Goal: Communication & Community: Participate in discussion

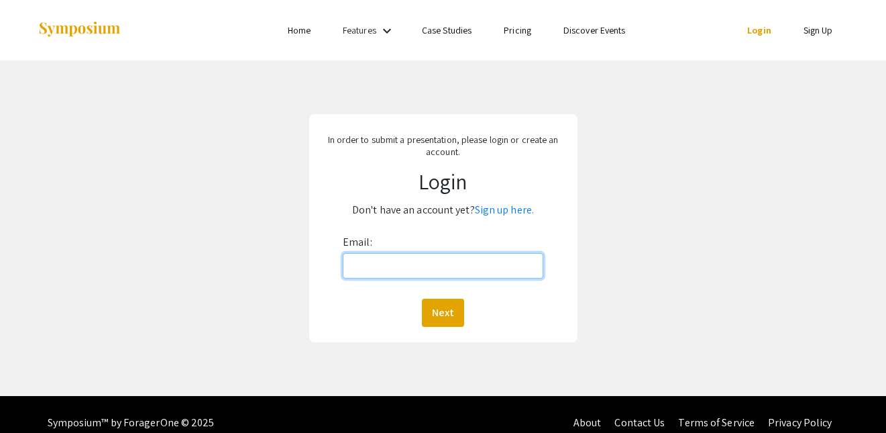
click at [386, 272] on input "Email:" at bounding box center [443, 265] width 201 height 25
type input "[EMAIL_ADDRESS][DOMAIN_NAME]"
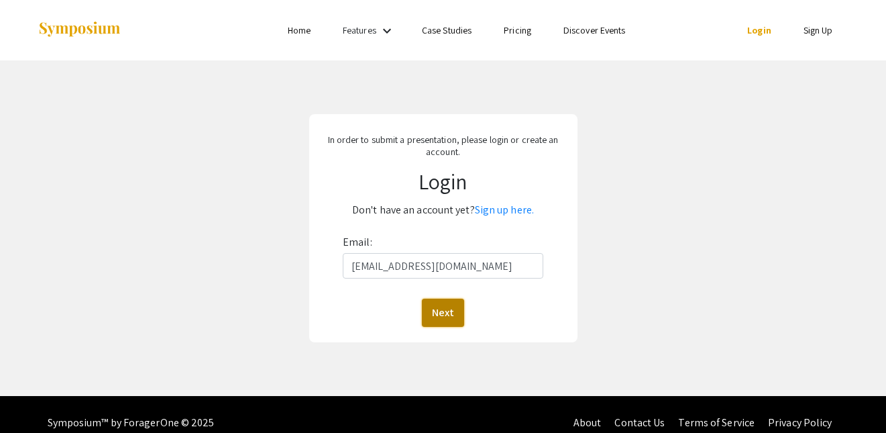
click at [435, 306] on button "Next" at bounding box center [443, 312] width 42 height 28
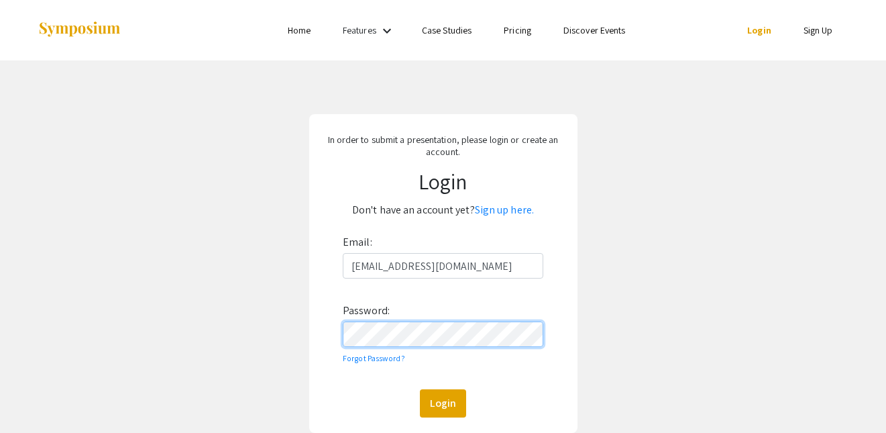
click at [420, 389] on button "Login" at bounding box center [443, 403] width 46 height 28
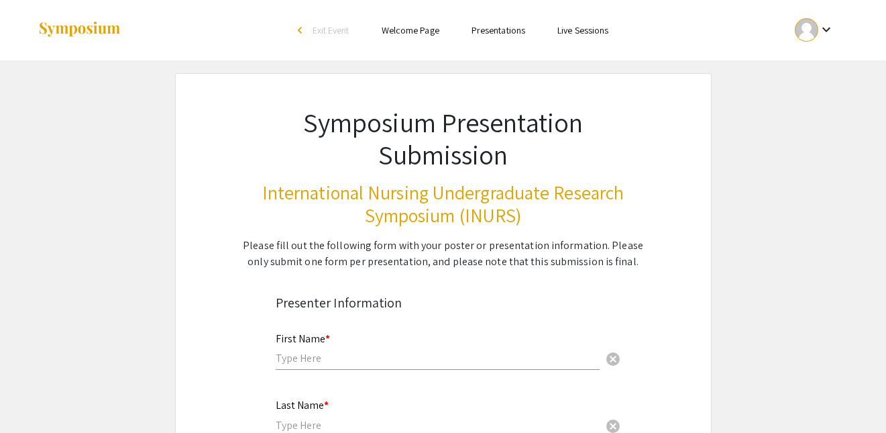
click at [481, 35] on link "Presentations" at bounding box center [498, 30] width 54 height 12
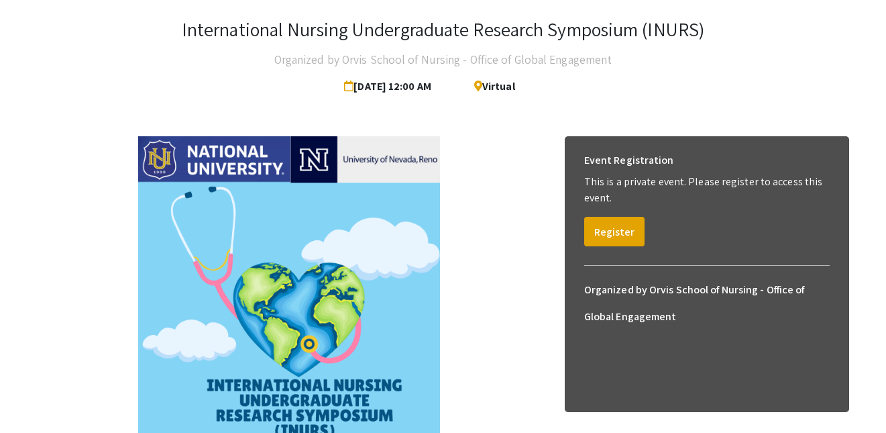
scroll to position [142, 0]
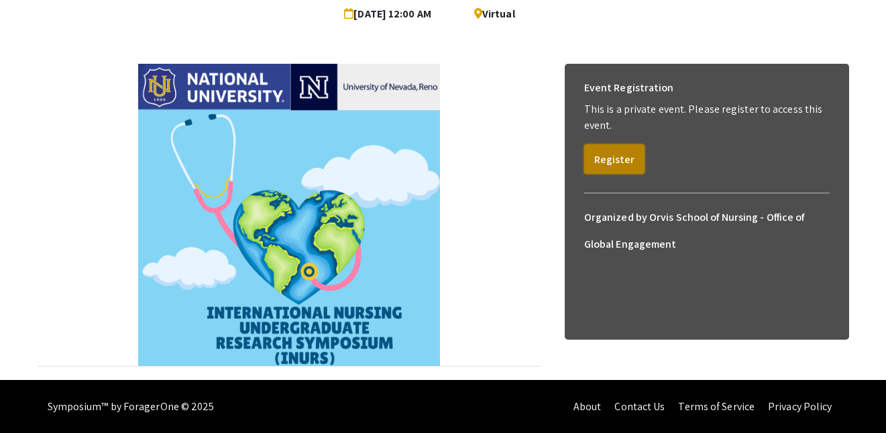
click at [598, 150] on button "Register" at bounding box center [614, 159] width 60 height 30
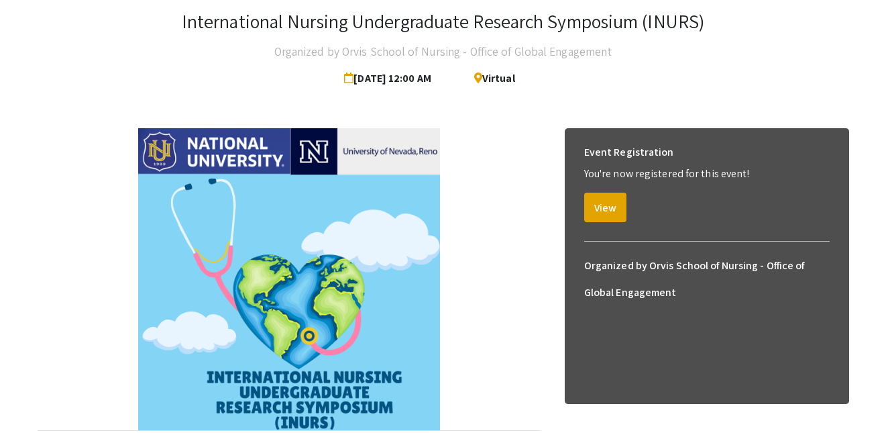
scroll to position [50, 0]
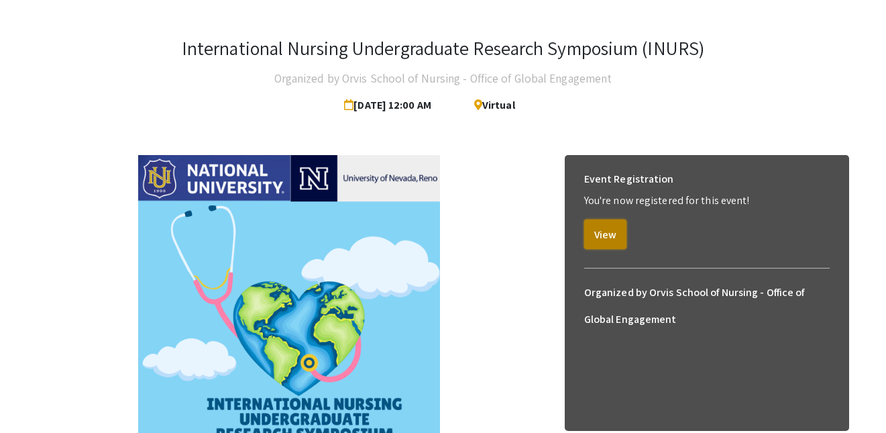
click at [598, 242] on button "View" at bounding box center [605, 234] width 42 height 30
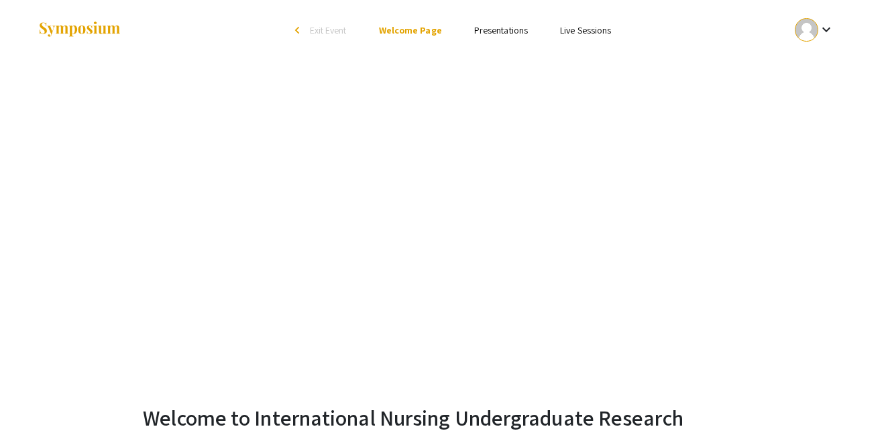
click at [497, 36] on link "Presentations" at bounding box center [501, 30] width 54 height 12
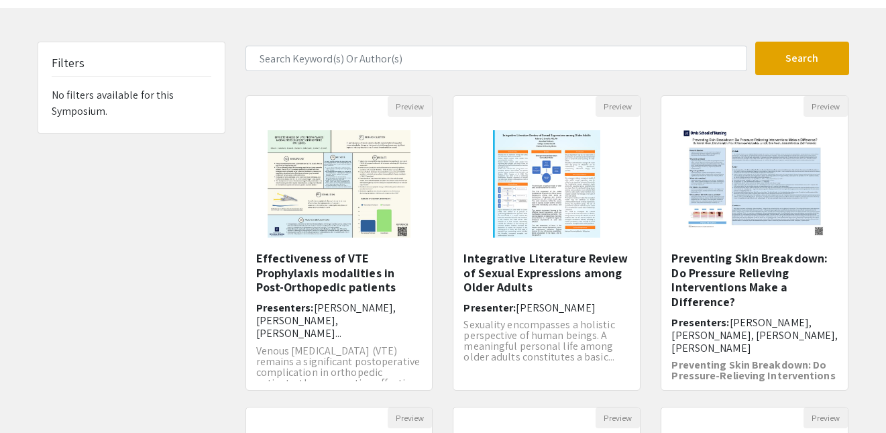
scroll to position [68, 0]
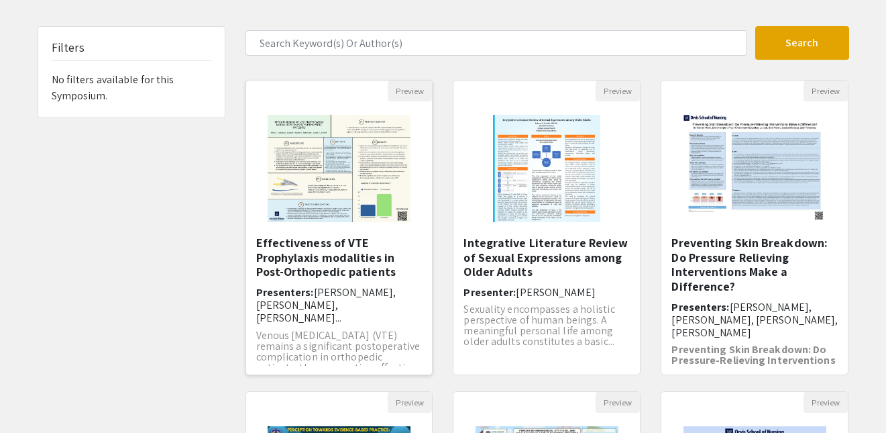
click at [302, 251] on h5 "Effectiveness of VTE Prophylaxis modalities in Post-Orthopedic patients" at bounding box center [339, 257] width 166 height 44
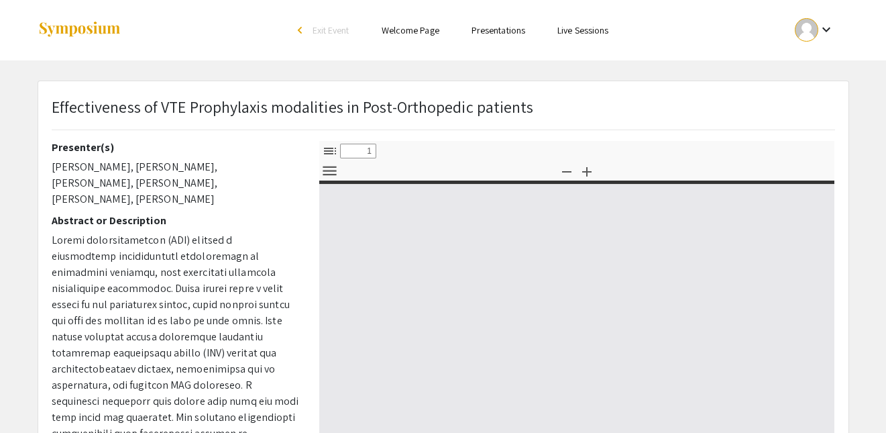
select select "custom"
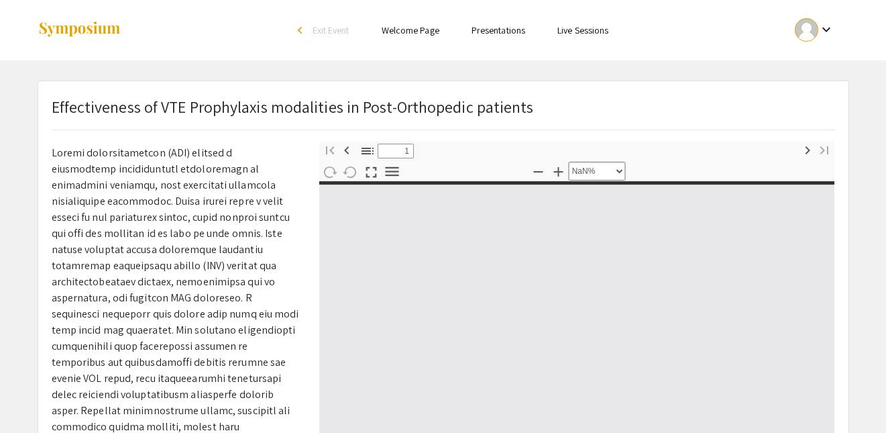
type input "0"
select select "custom"
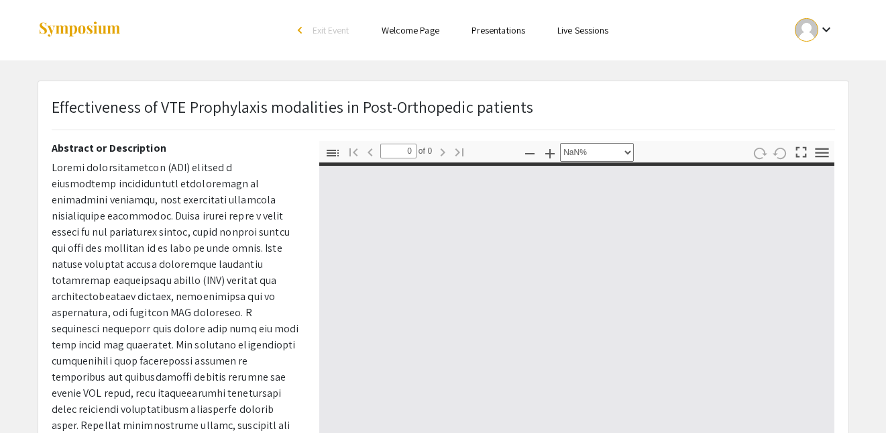
scroll to position [142, 0]
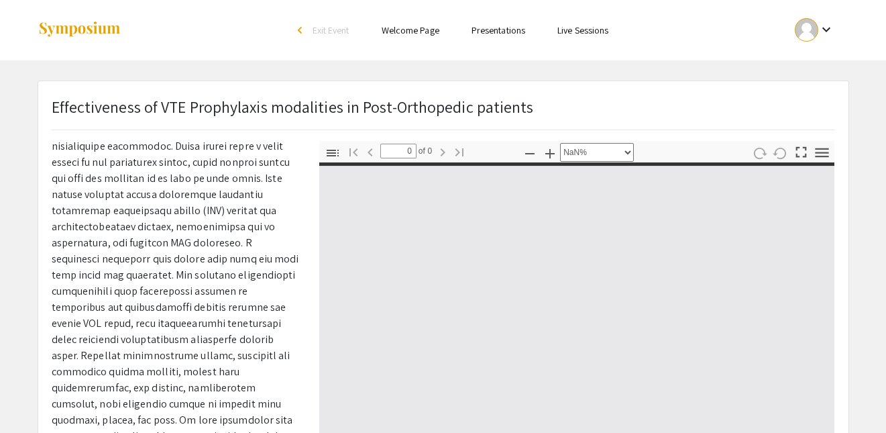
type input "1"
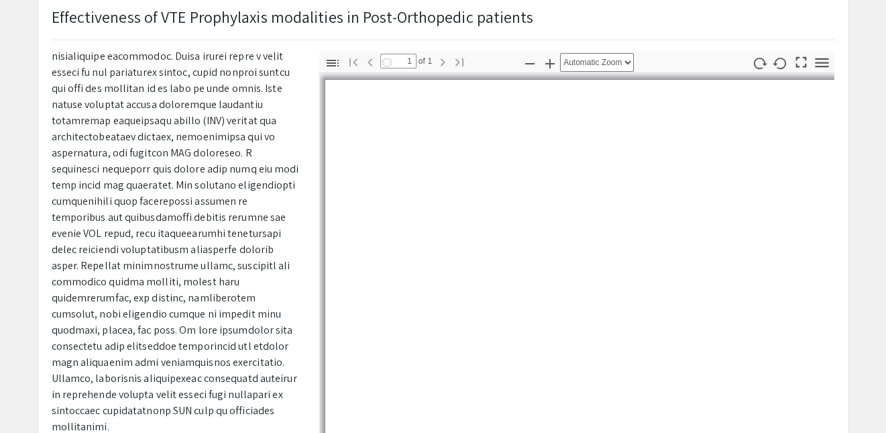
select select "auto"
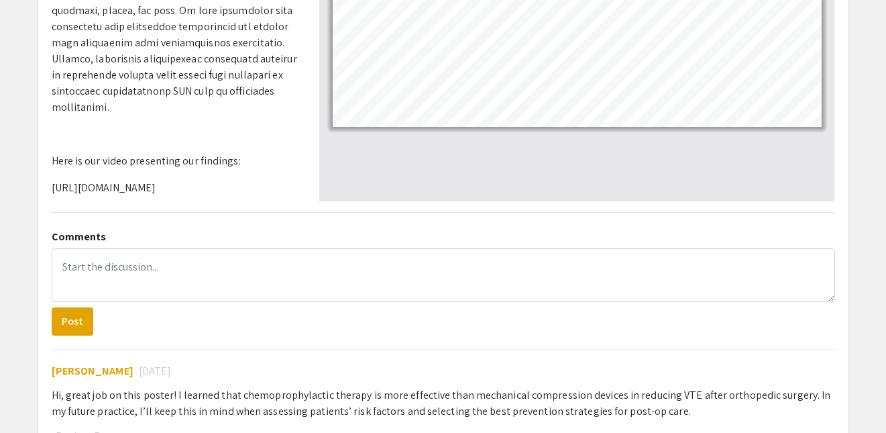
scroll to position [506, 0]
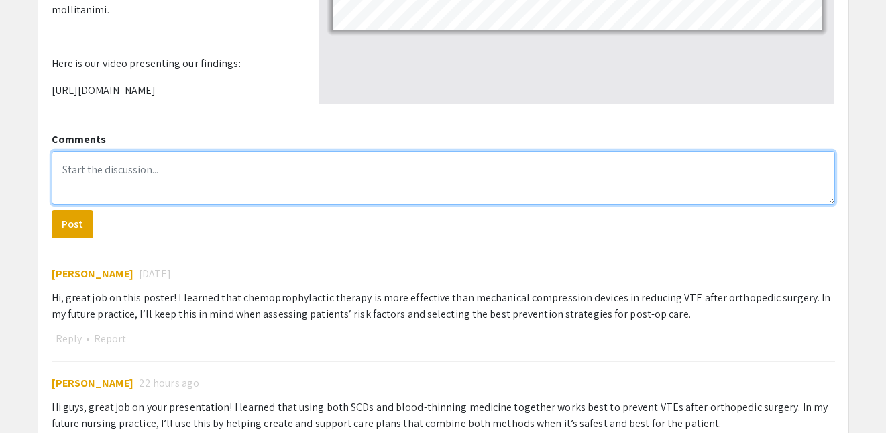
click at [139, 187] on textarea at bounding box center [443, 178] width 783 height 54
click at [550, 170] on textarea "Hi! great job with this poster. I learned that VTE is important to look for pos…" at bounding box center [443, 178] width 783 height 54
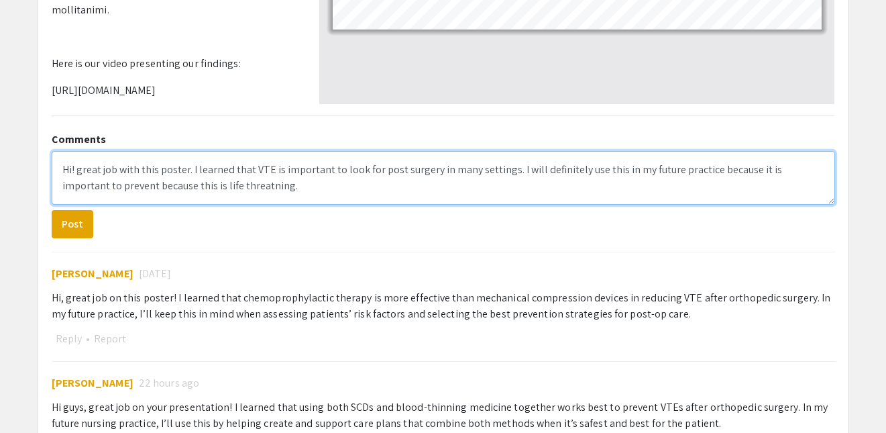
click at [220, 186] on textarea "Hi! great job with this poster. I learned that VTE is important to look for pos…" at bounding box center [443, 178] width 783 height 54
type textarea "Hi! great job with this poster. I learned that VTE is important to look for pos…"
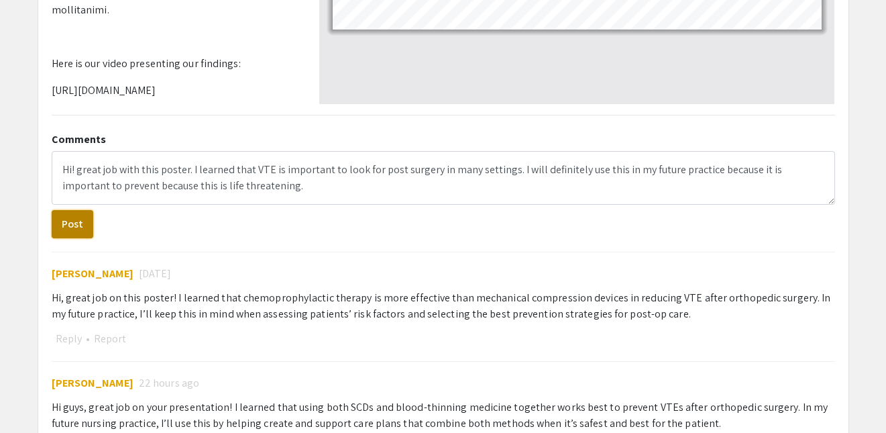
click at [60, 229] on button "Post" at bounding box center [73, 224] width 42 height 28
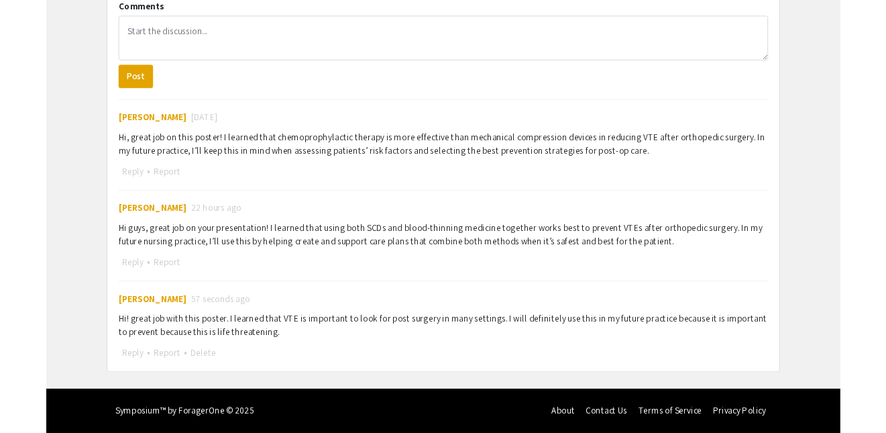
scroll to position [638, 0]
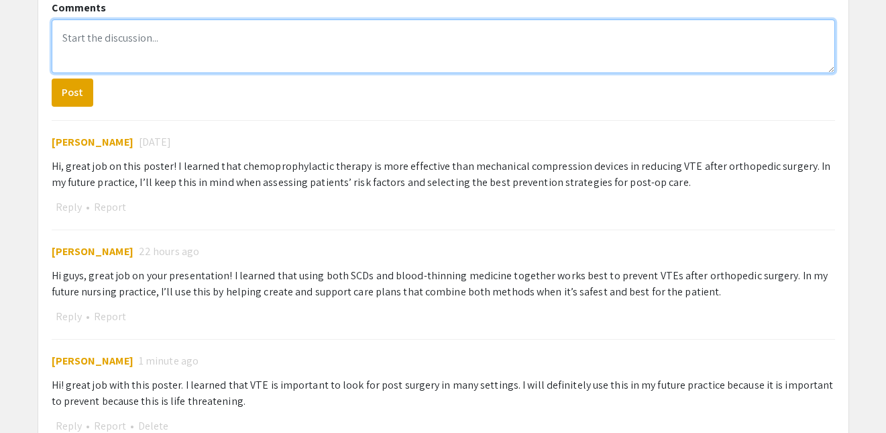
click at [100, 56] on textarea at bounding box center [443, 46] width 783 height 54
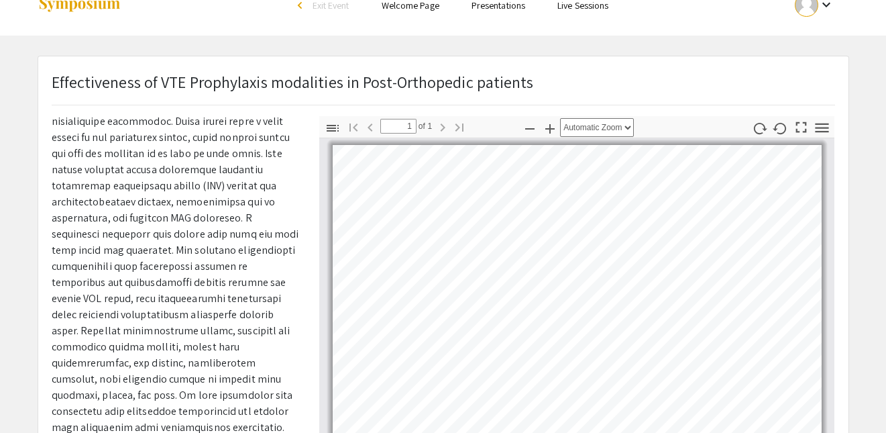
scroll to position [0, 0]
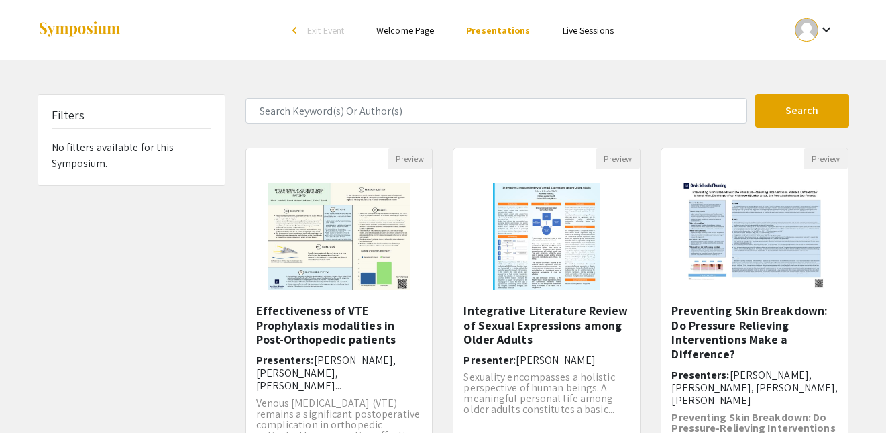
scroll to position [68, 0]
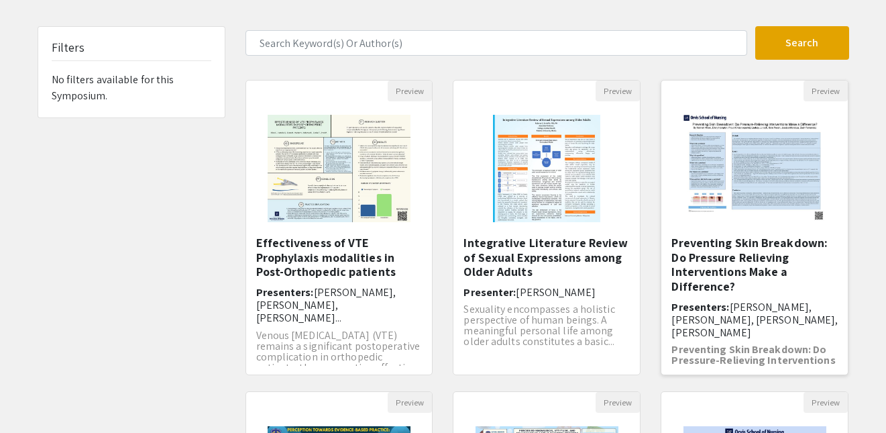
click at [708, 273] on h5 "Preventing Skin Breakdown: Do Pressure Relieving Interventions Make a Differenc…" at bounding box center [754, 264] width 166 height 58
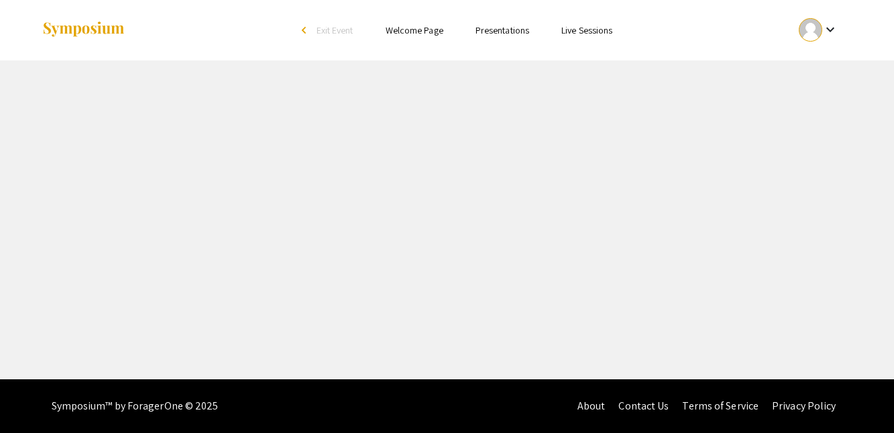
select select "custom"
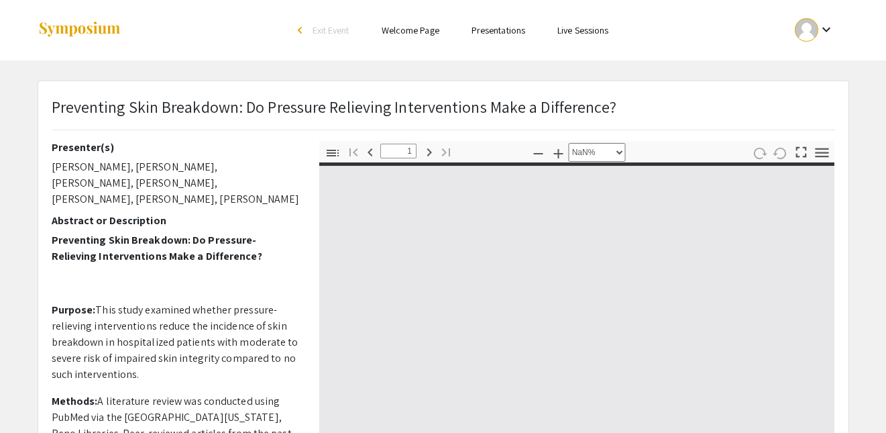
type input "0"
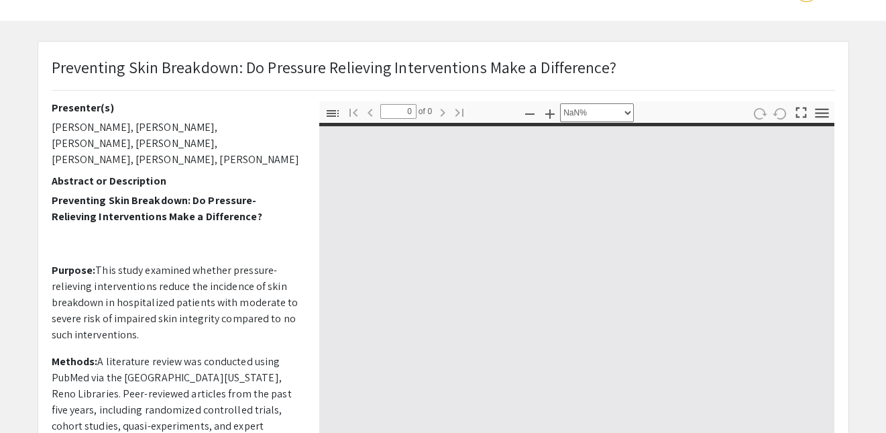
select select "auto"
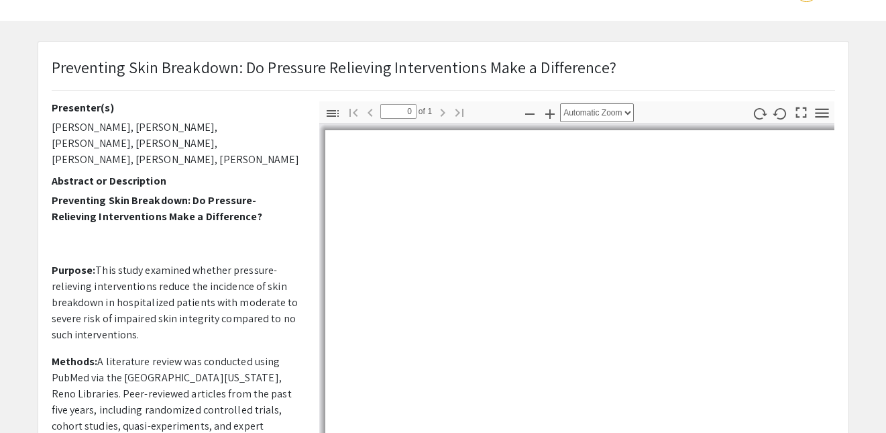
type input "1"
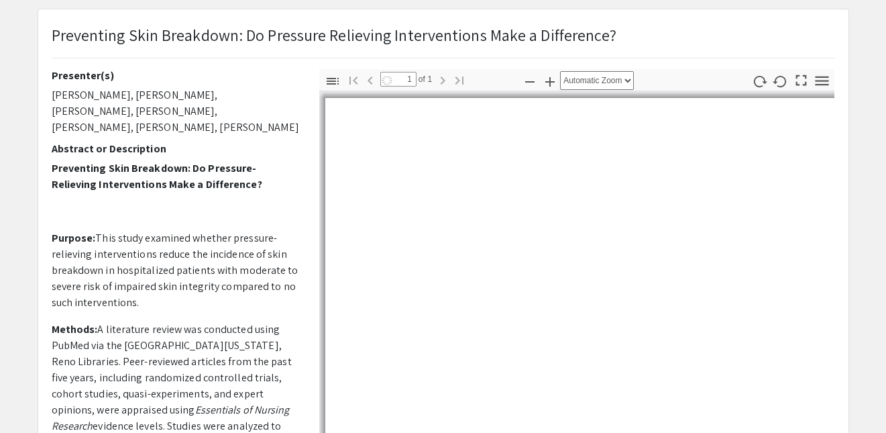
select select "auto"
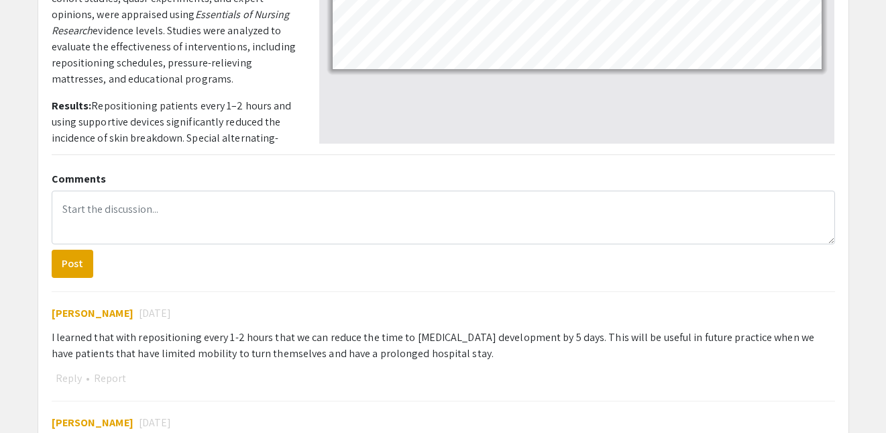
scroll to position [472, 0]
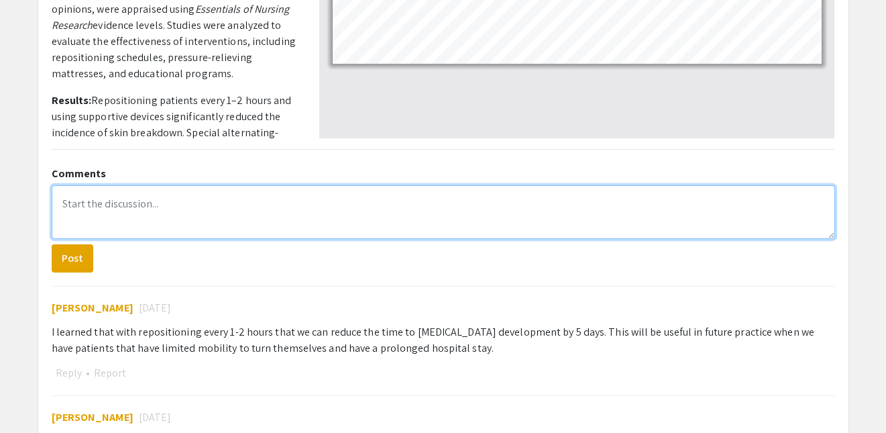
click at [68, 201] on textarea at bounding box center [443, 212] width 783 height 54
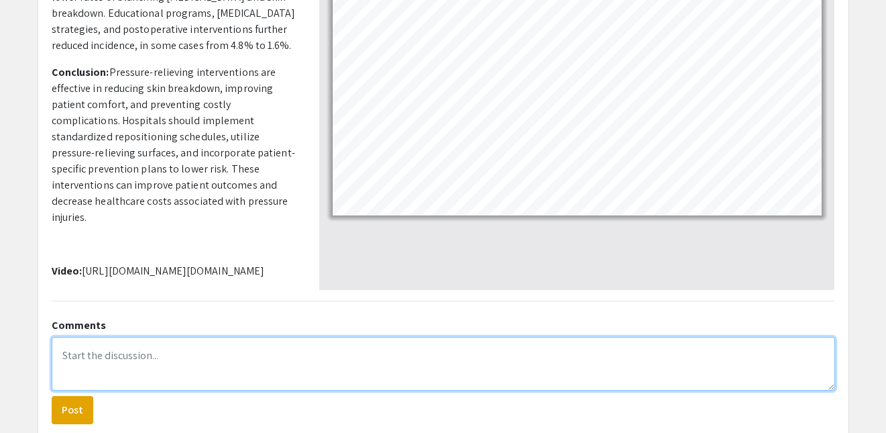
scroll to position [323, 0]
click at [406, 359] on textarea at bounding box center [443, 362] width 783 height 54
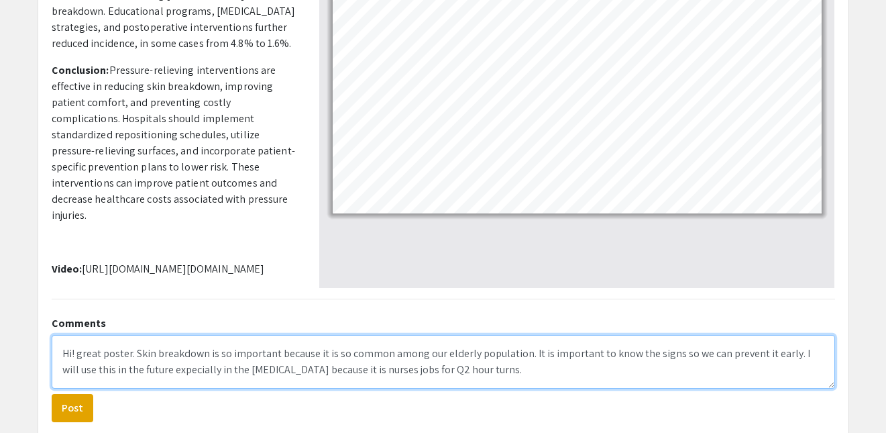
click at [167, 370] on textarea "Hi! great poster. Skin breakdown is so important because it is so common among …" at bounding box center [443, 362] width 783 height 54
type textarea "Hi! great poster. Skin breakdown is so important because it is so common among …"
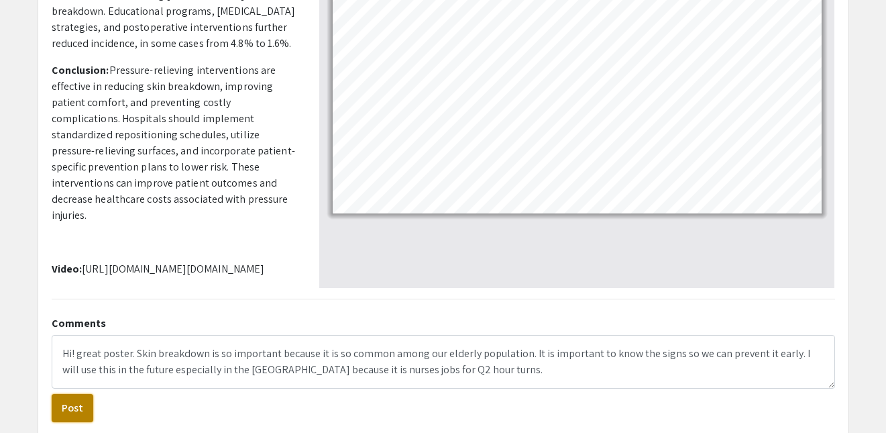
click at [80, 398] on button "Post" at bounding box center [73, 408] width 42 height 28
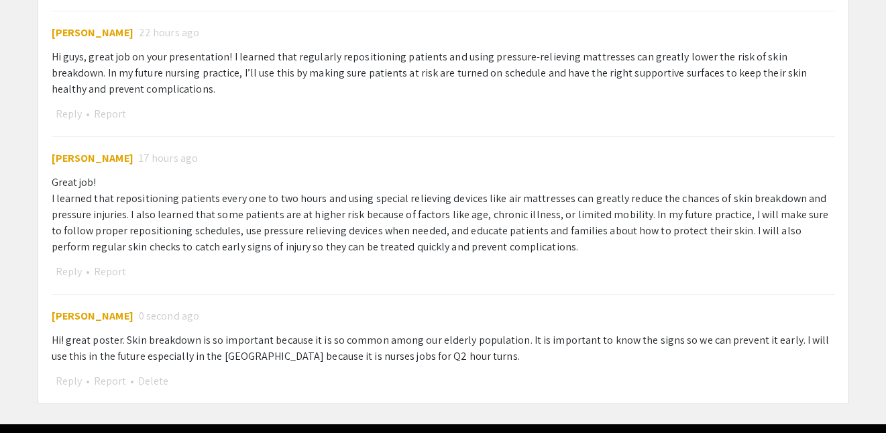
scroll to position [1136, 0]
